Goal: Transaction & Acquisition: Purchase product/service

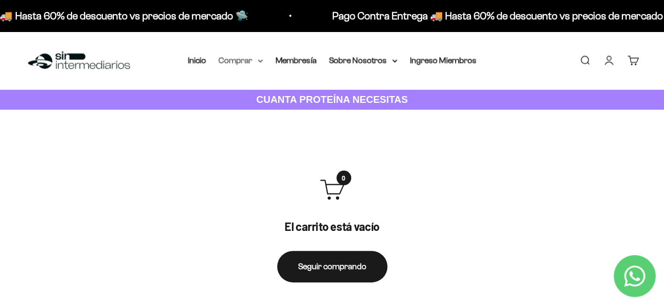
click at [245, 58] on summary "Comprar" at bounding box center [241, 61] width 44 height 14
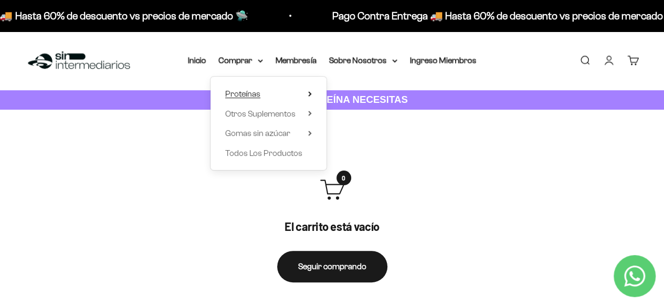
click at [247, 92] on span "Proteínas" at bounding box center [242, 93] width 35 height 9
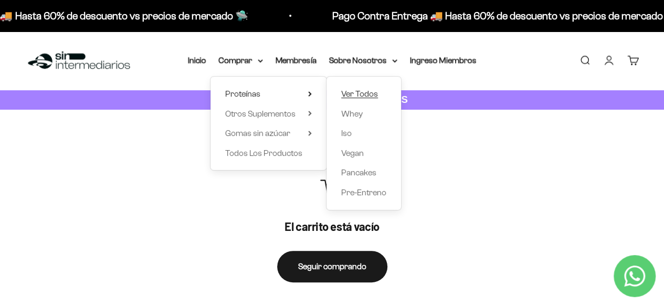
click at [375, 93] on span "Ver Todos" at bounding box center [359, 93] width 37 height 9
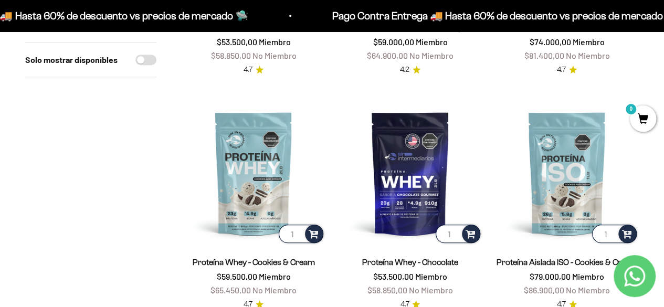
scroll to position [315, 0]
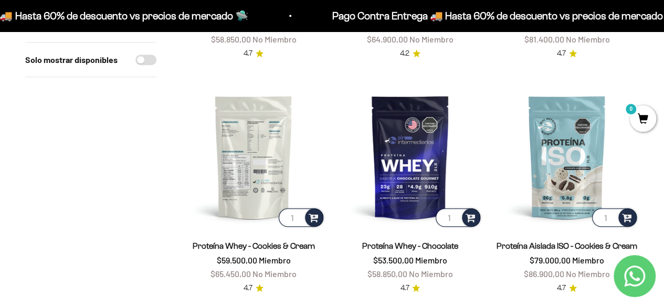
click at [265, 152] on img at bounding box center [254, 157] width 144 height 144
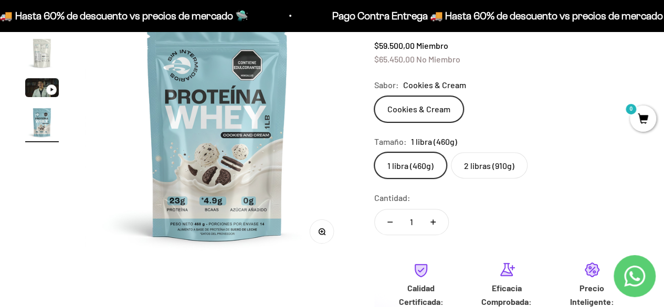
scroll to position [137, 0]
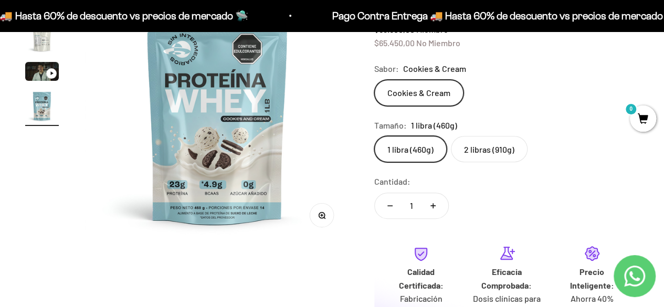
click at [483, 146] on label "2 libras (910g)" at bounding box center [489, 149] width 77 height 26
click at [374, 136] on input "2 libras (910g)" at bounding box center [374, 135] width 1 height 1
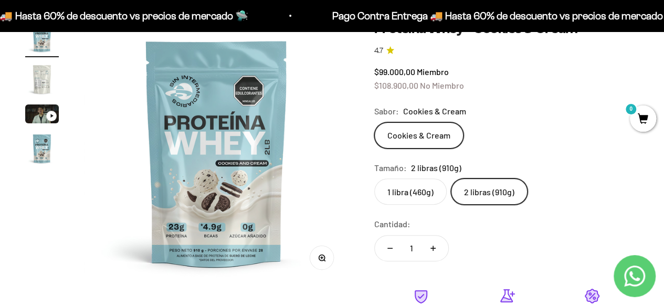
scroll to position [85, 0]
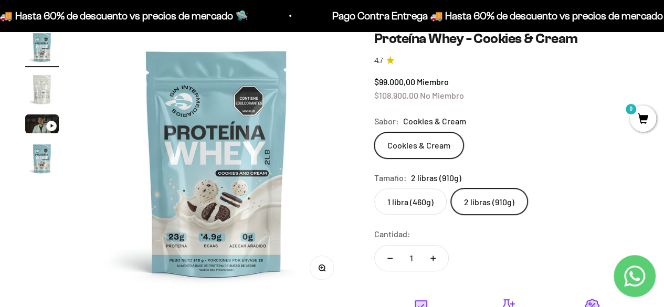
click at [435, 251] on button "Aumentar cantidad" at bounding box center [433, 258] width 30 height 25
type input "2"
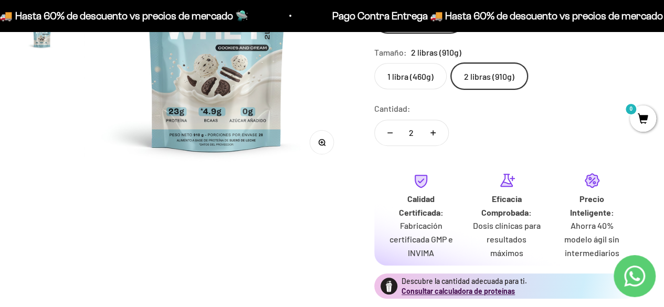
scroll to position [315, 0]
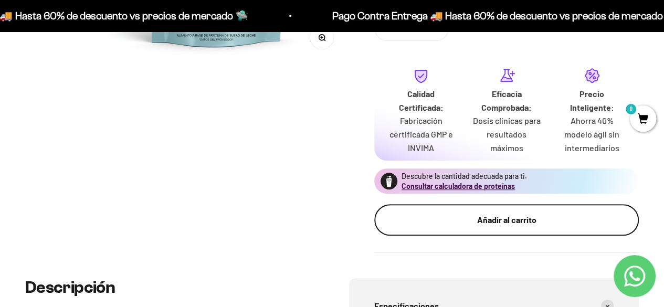
click at [438, 205] on button "Añadir al carrito" at bounding box center [506, 219] width 265 height 31
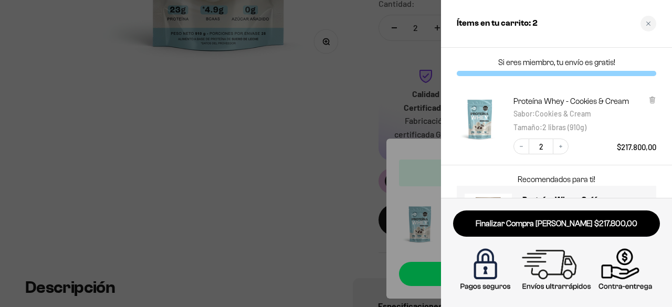
click at [288, 130] on div at bounding box center [336, 153] width 672 height 307
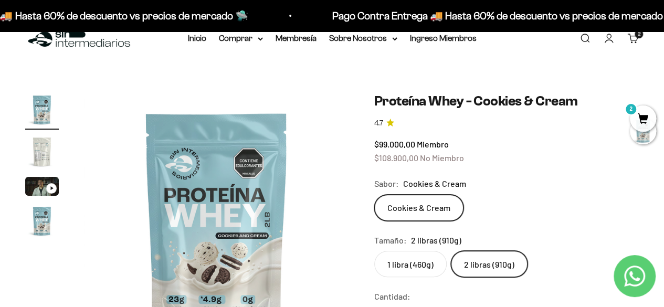
scroll to position [0, 0]
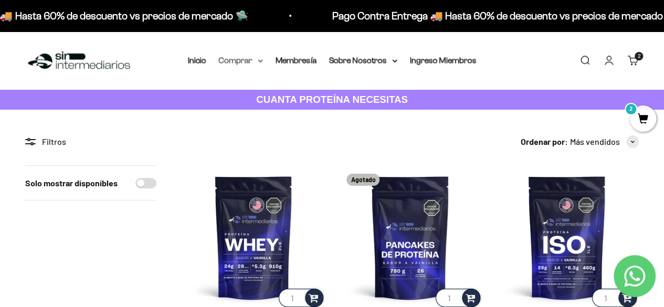
click at [232, 58] on summary "Comprar" at bounding box center [241, 61] width 44 height 14
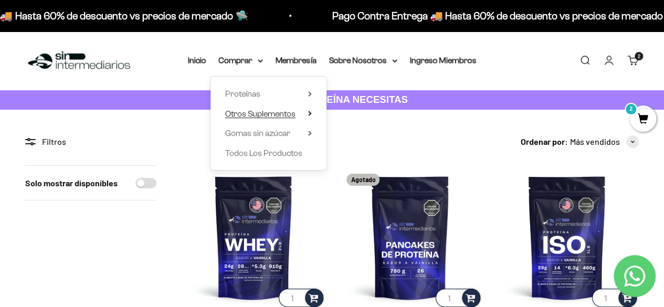
click at [264, 116] on span "Otros Suplementos" at bounding box center [260, 113] width 70 height 9
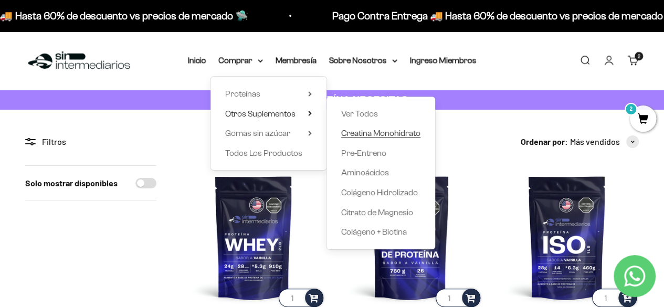
click at [363, 139] on span "Creatina Monohidrato" at bounding box center [380, 134] width 79 height 14
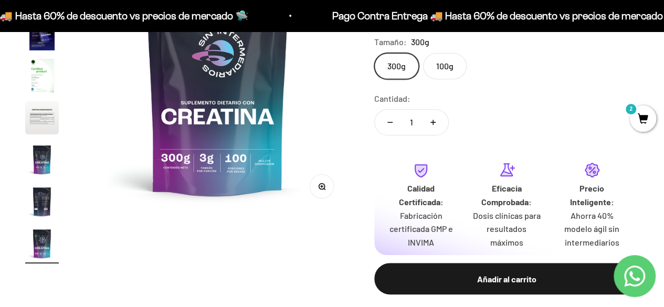
scroll to position [157, 0]
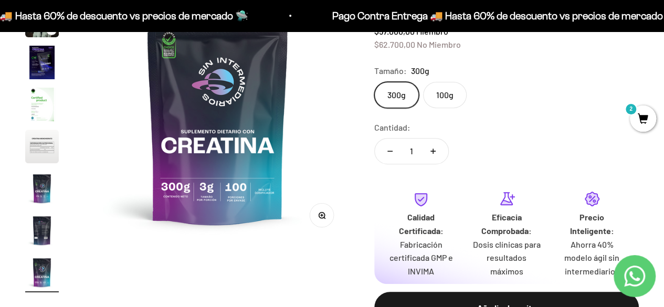
click at [438, 97] on label "100g" at bounding box center [445, 95] width 44 height 26
click at [374, 82] on input "100g" at bounding box center [374, 81] width 1 height 1
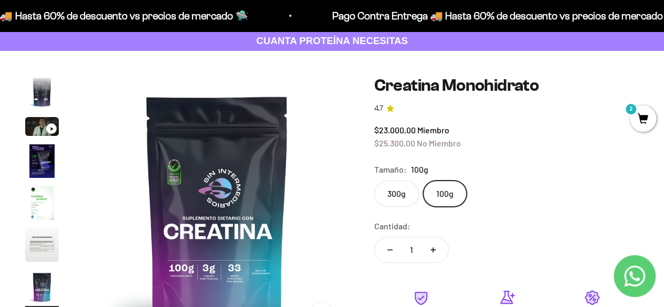
scroll to position [52, 0]
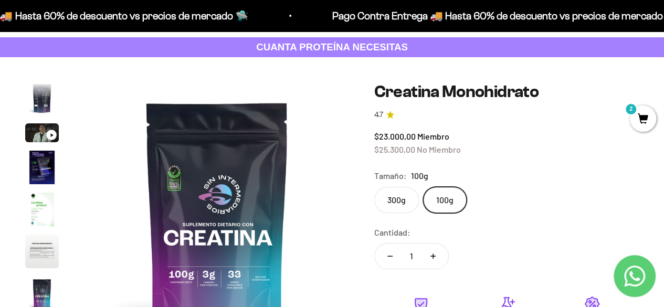
click at [402, 192] on label "300g" at bounding box center [396, 200] width 45 height 26
click at [374, 187] on input "300g" at bounding box center [374, 186] width 1 height 1
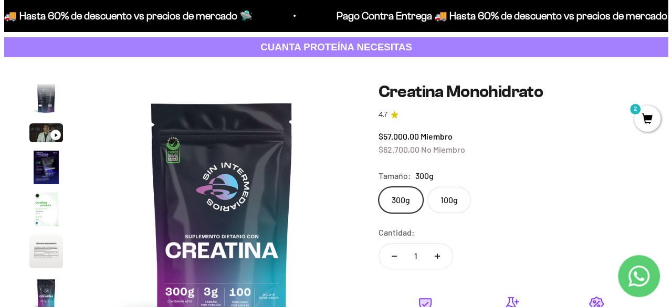
scroll to position [210, 0]
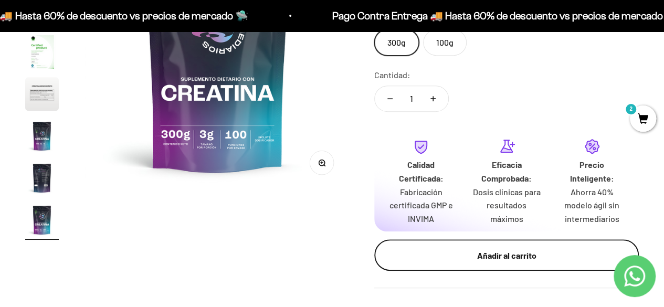
click at [440, 251] on div "Añadir al carrito" at bounding box center [506, 256] width 223 height 14
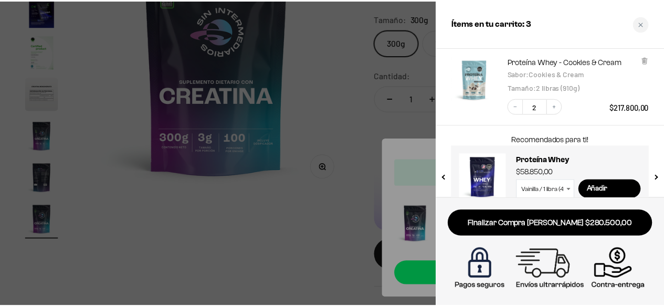
scroll to position [126, 0]
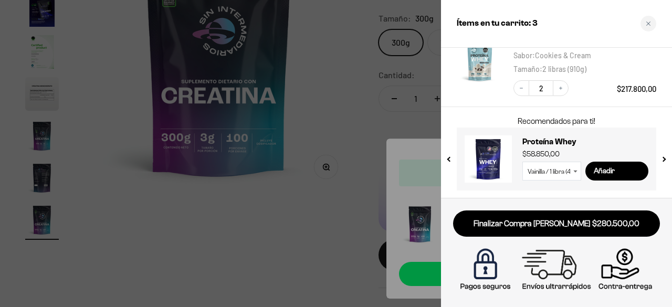
click at [334, 183] on div at bounding box center [336, 153] width 672 height 307
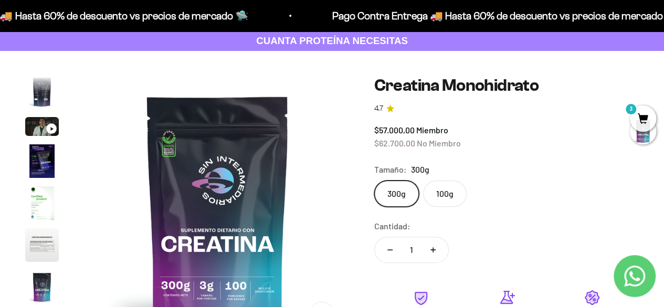
scroll to position [0, 0]
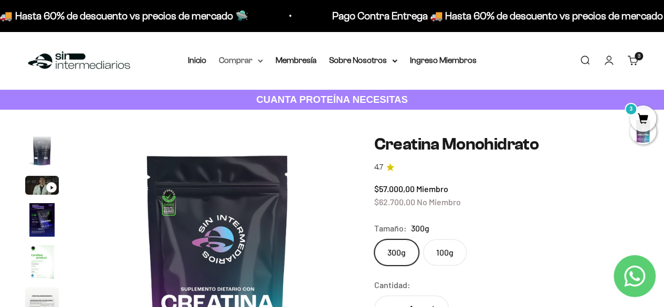
click at [260, 62] on icon at bounding box center [260, 61] width 4 height 2
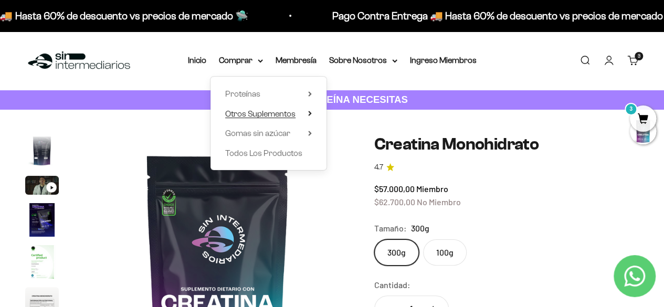
click at [283, 114] on span "Otros Suplementos" at bounding box center [260, 113] width 70 height 9
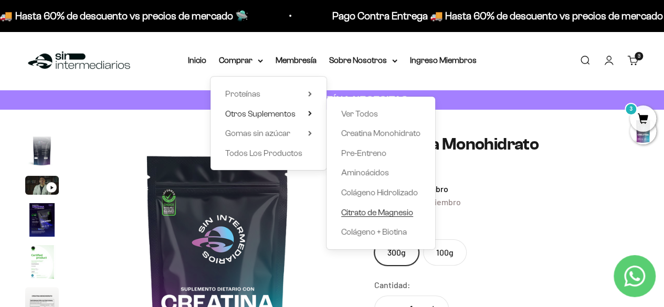
click at [376, 214] on span "Citrato de Magnesio" at bounding box center [377, 212] width 72 height 9
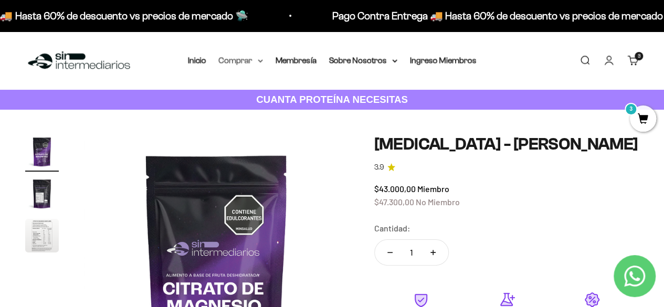
click at [250, 57] on summary "Comprar" at bounding box center [241, 61] width 44 height 14
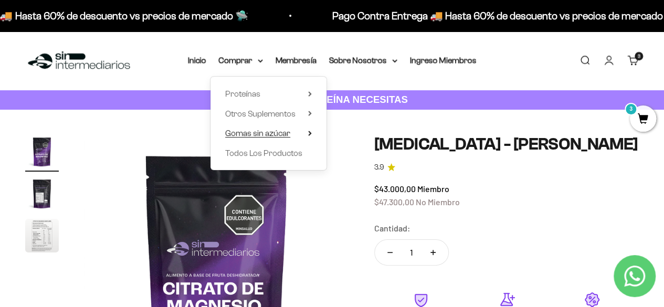
click at [293, 136] on summary "Gomas sin azúcar" at bounding box center [268, 134] width 87 height 14
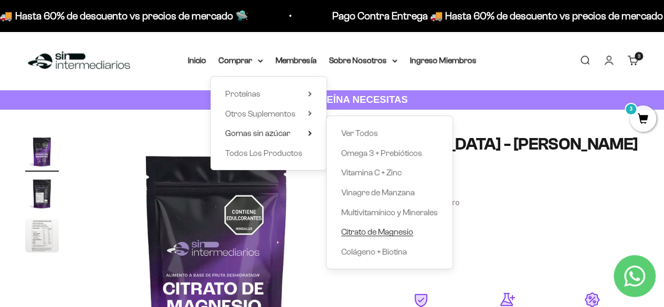
click at [364, 232] on span "Citrato de Magnesio" at bounding box center [377, 231] width 72 height 9
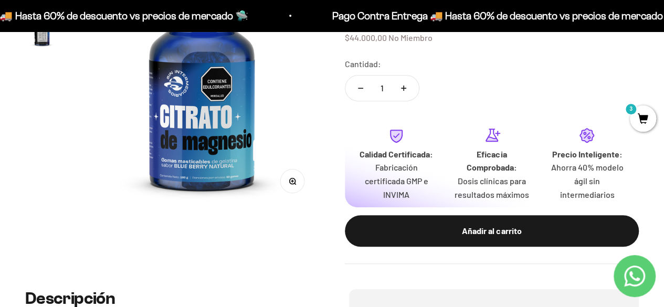
scroll to position [140, 0]
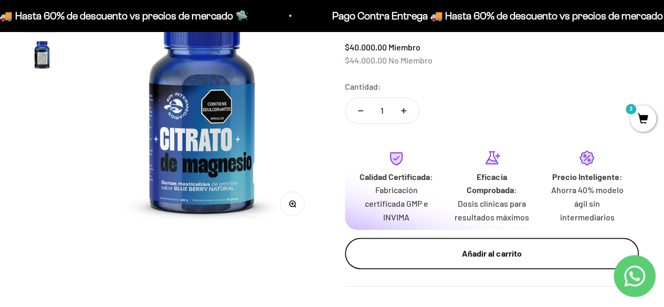
click at [528, 260] on div "Añadir al carrito" at bounding box center [492, 254] width 253 height 14
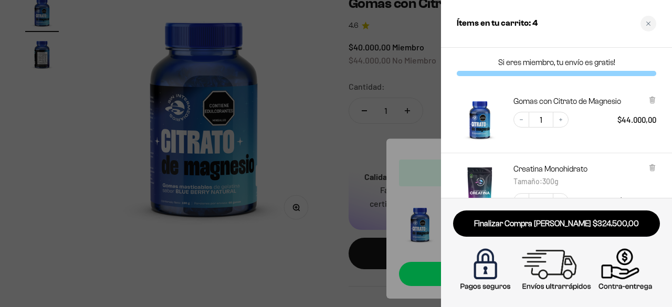
click at [334, 208] on div at bounding box center [336, 153] width 672 height 307
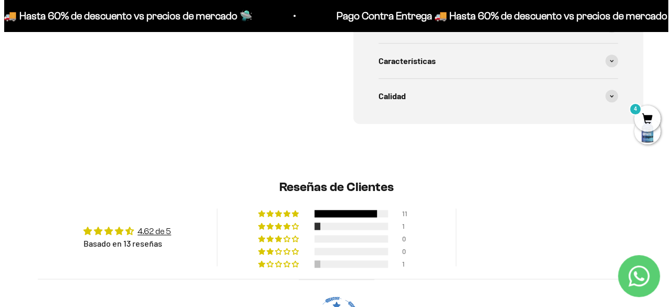
scroll to position [682, 0]
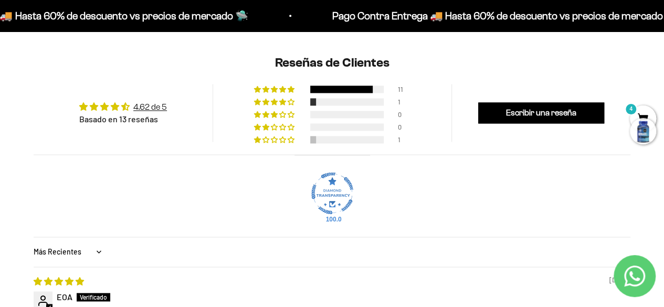
click at [646, 127] on div at bounding box center [643, 131] width 26 height 26
click at [647, 112] on span "4" at bounding box center [643, 119] width 26 height 26
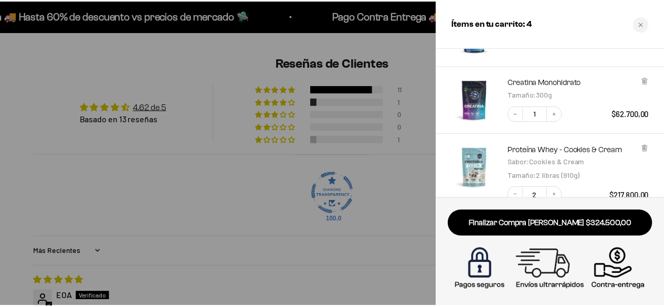
scroll to position [194, 0]
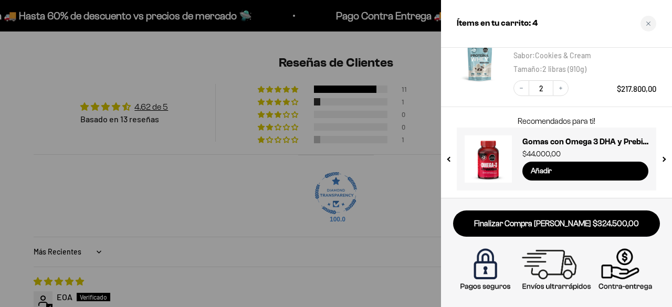
click at [271, 224] on div at bounding box center [336, 153] width 672 height 307
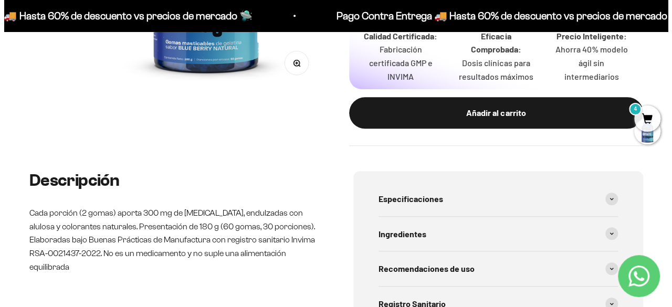
scroll to position [157, 0]
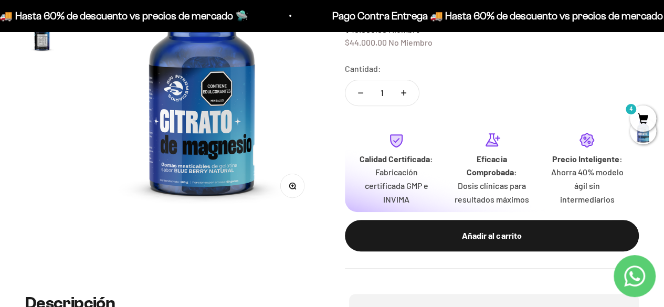
click at [637, 117] on span "4" at bounding box center [643, 119] width 26 height 26
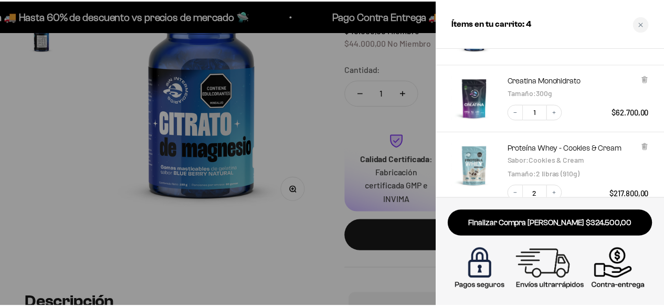
scroll to position [0, 0]
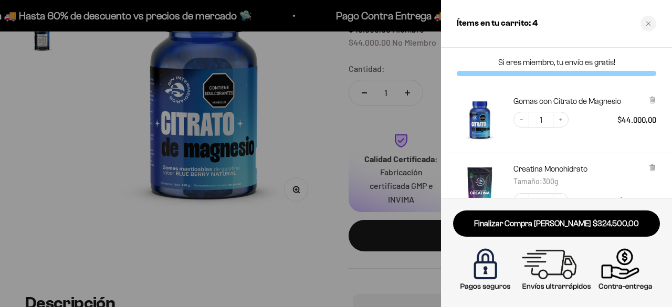
click at [310, 119] on div at bounding box center [336, 153] width 672 height 307
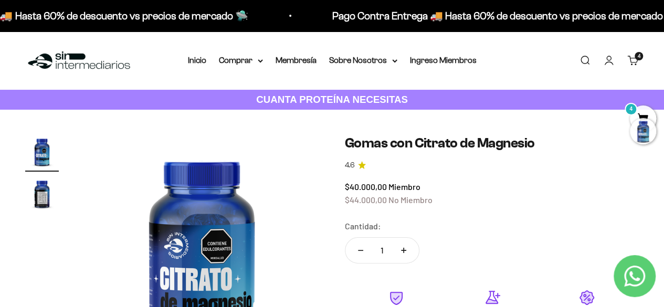
click at [647, 133] on div at bounding box center [643, 131] width 26 height 26
click at [647, 112] on span "4" at bounding box center [643, 119] width 26 height 26
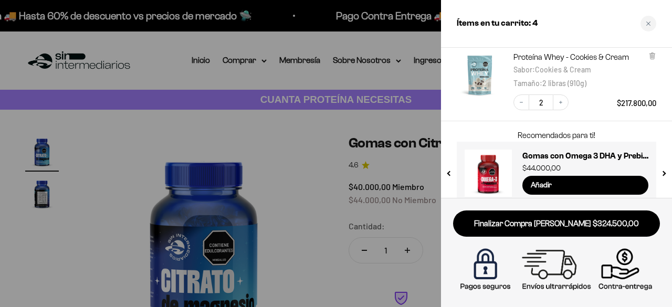
scroll to position [194, 0]
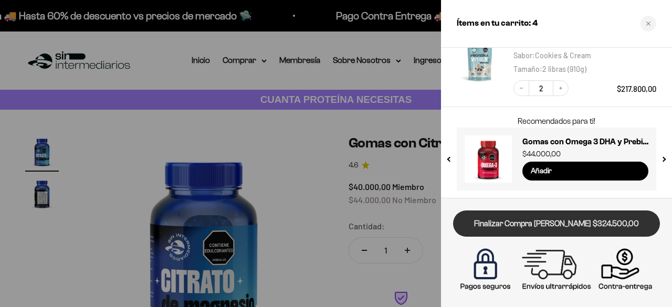
click at [588, 218] on link "Finalizar Compra [PERSON_NAME] $324.500,00" at bounding box center [556, 224] width 207 height 27
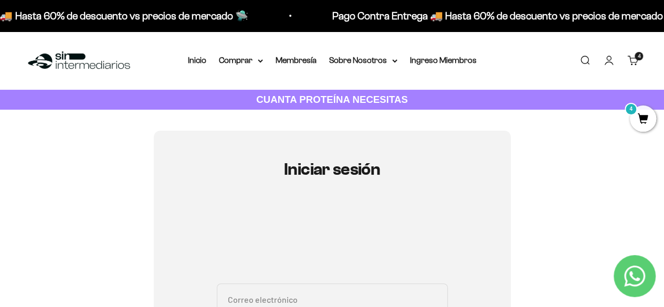
scroll to position [52, 0]
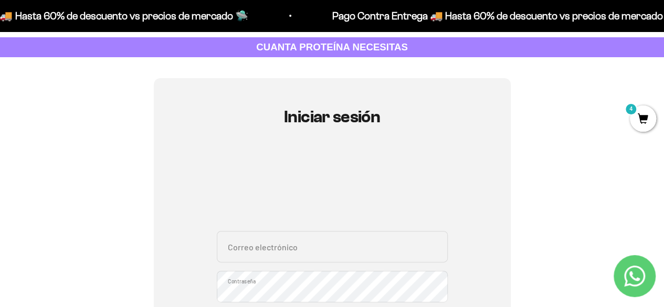
click at [245, 245] on input "Correo electrónico" at bounding box center [332, 246] width 231 height 31
type input "Luisvalencia0105@gmail.com"
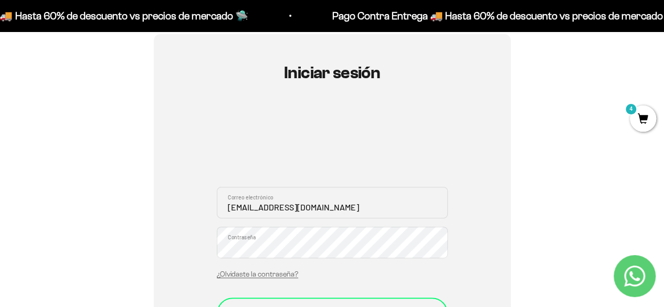
scroll to position [157, 0]
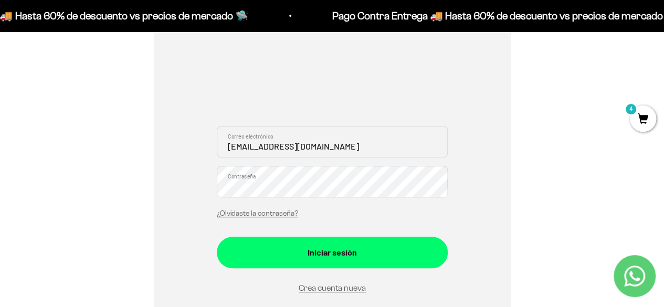
click at [217, 237] on button "Iniciar sesión" at bounding box center [332, 252] width 231 height 31
